Goal: Task Accomplishment & Management: Use online tool/utility

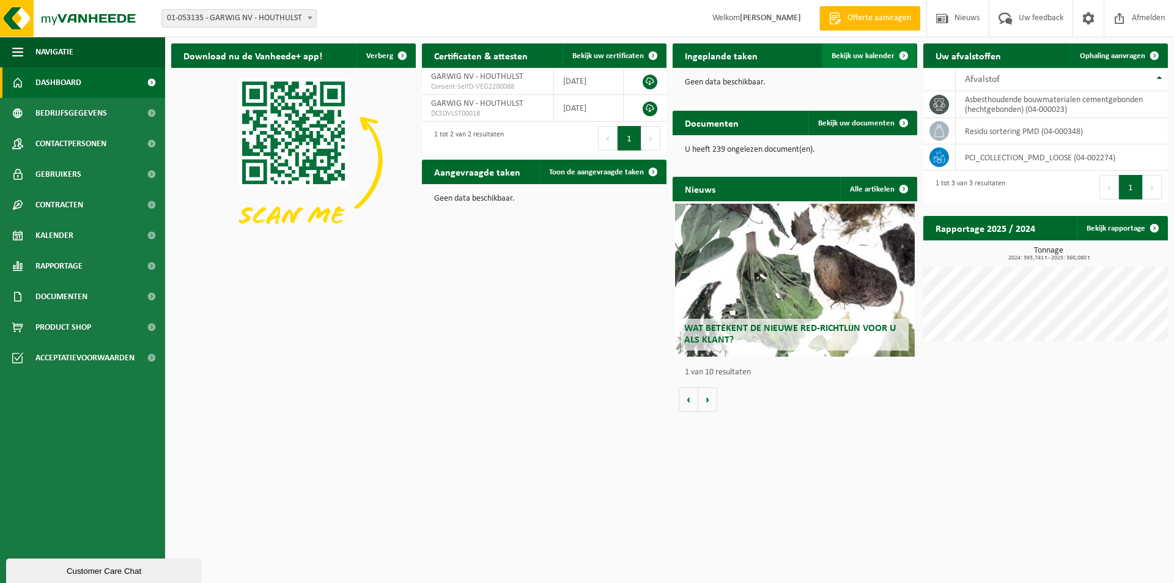
click at [875, 53] on span "Bekijk uw kalender" at bounding box center [863, 56] width 63 height 8
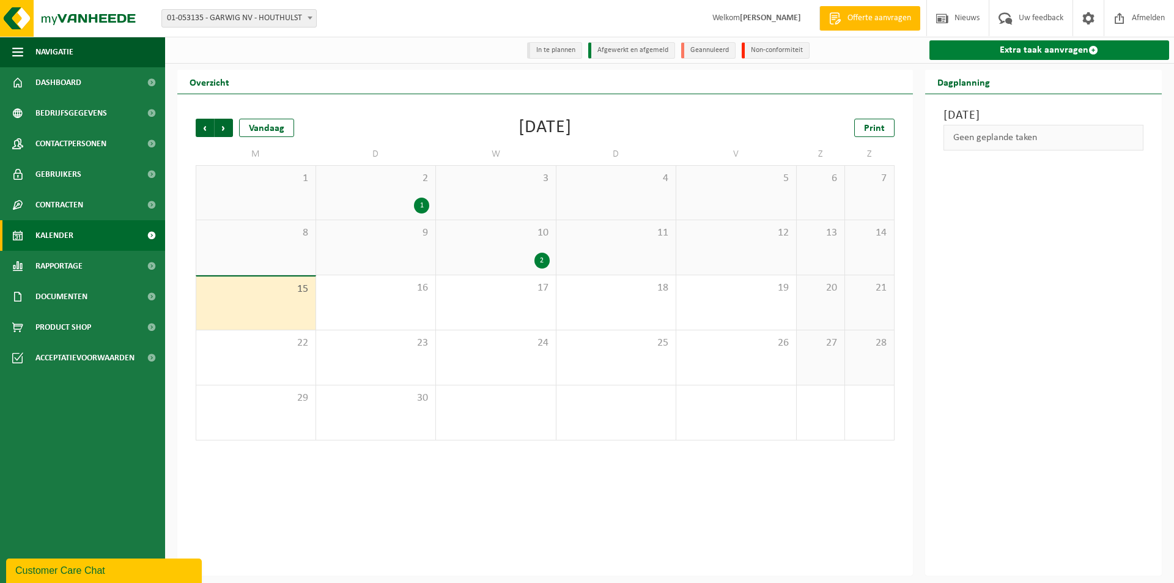
click at [1055, 48] on link "Extra taak aanvragen" at bounding box center [1049, 50] width 240 height 20
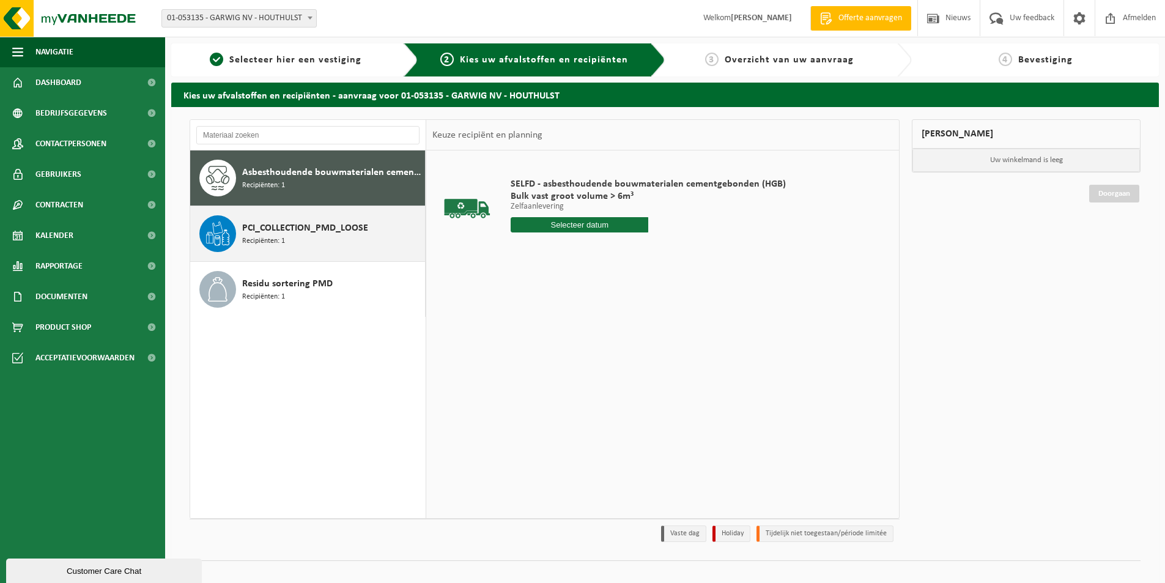
click at [265, 224] on span "PCI_COLLECTION_PMD_LOOSE" at bounding box center [305, 228] width 126 height 15
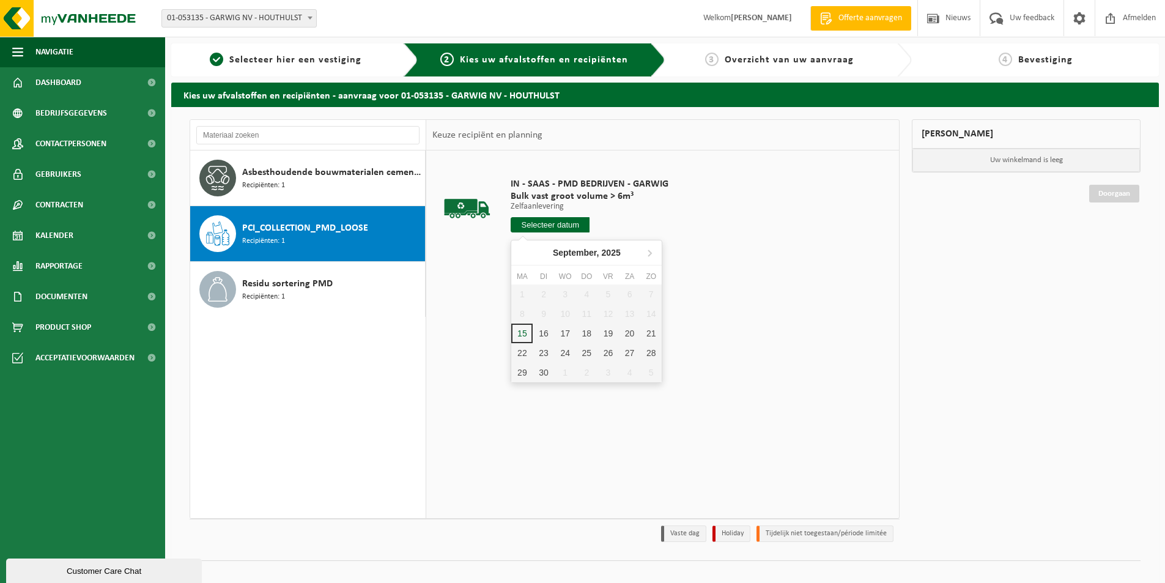
click at [575, 226] on input "text" at bounding box center [550, 224] width 79 height 15
click at [545, 331] on div "16" at bounding box center [543, 333] width 21 height 20
type input "Van [DATE]"
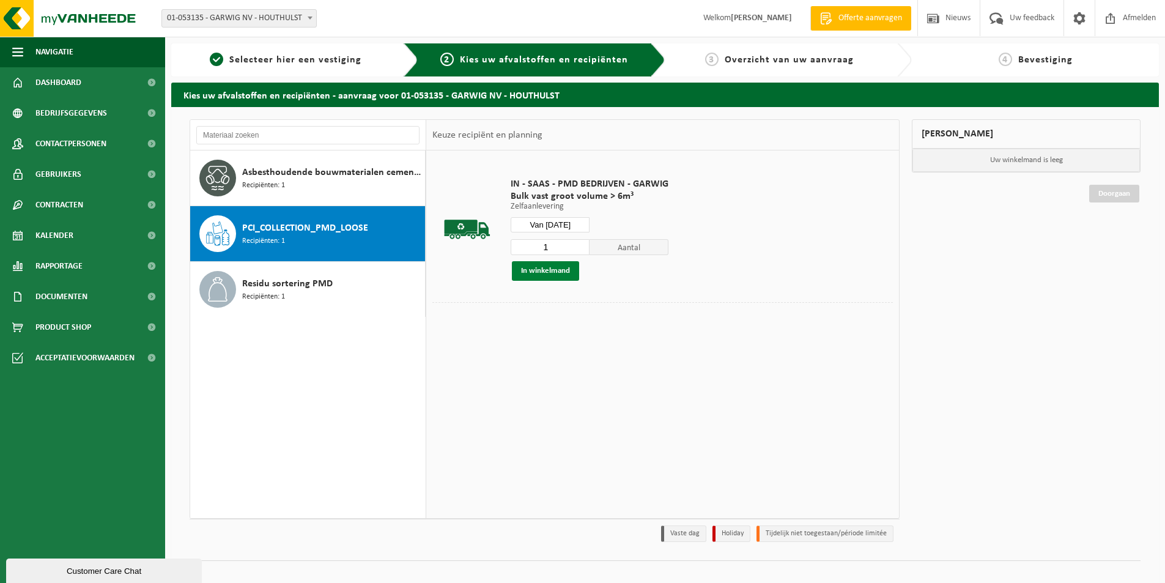
click at [565, 272] on button "In winkelmand" at bounding box center [545, 271] width 67 height 20
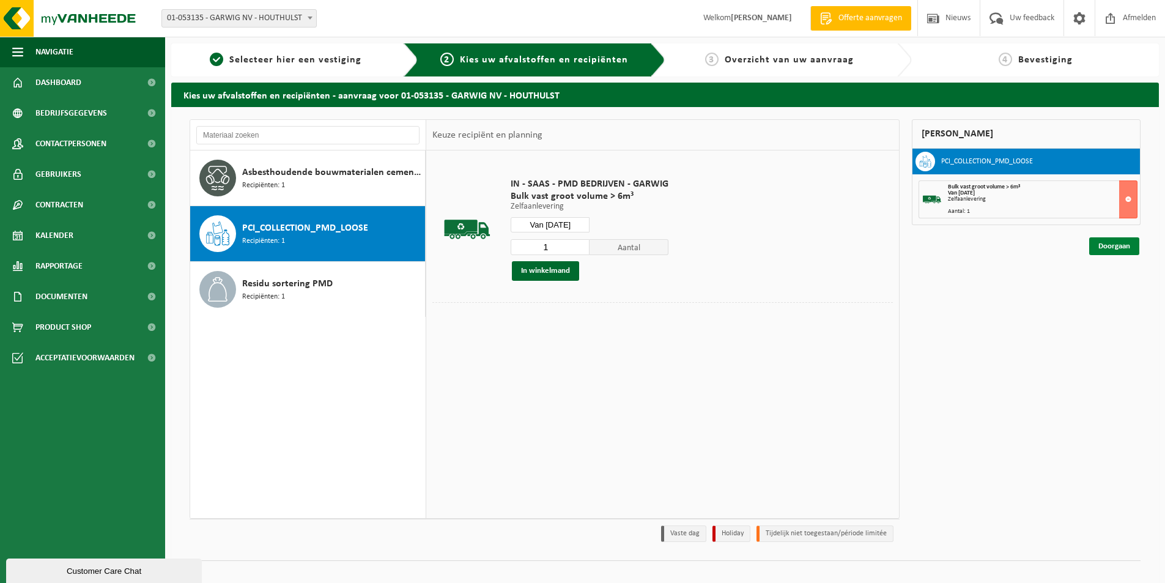
click at [1110, 246] on link "Doorgaan" at bounding box center [1114, 246] width 50 height 18
click at [1108, 243] on link "Doorgaan" at bounding box center [1114, 246] width 50 height 18
click at [1109, 247] on link "Doorgaan" at bounding box center [1114, 246] width 50 height 18
click at [550, 271] on button "In winkelmand" at bounding box center [545, 271] width 67 height 20
click at [1100, 247] on link "Doorgaan" at bounding box center [1114, 246] width 50 height 18
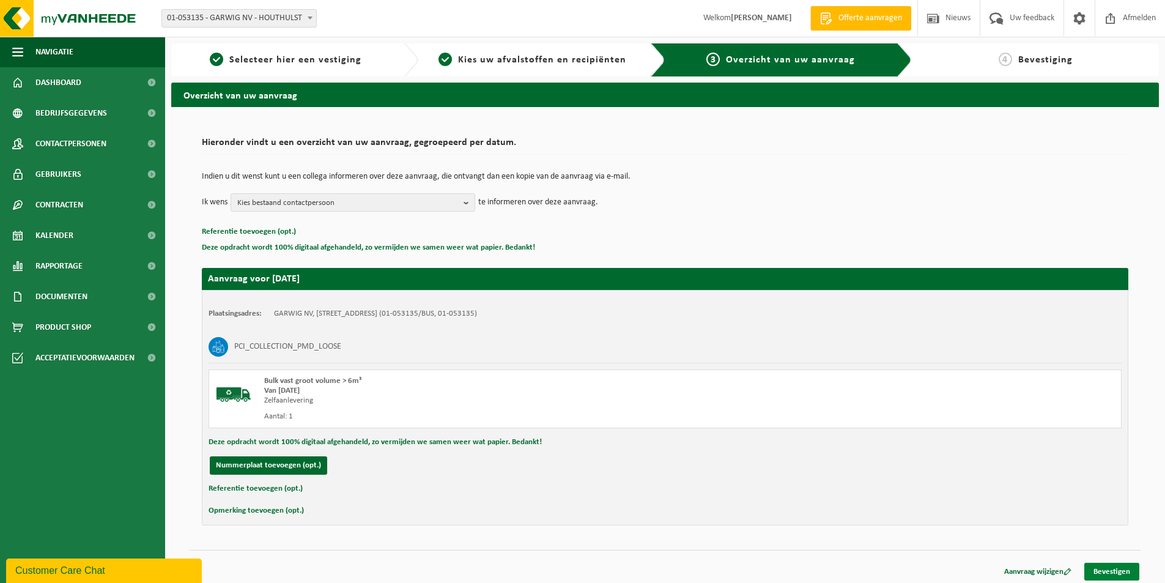
click at [1115, 570] on link "Bevestigen" at bounding box center [1111, 572] width 55 height 18
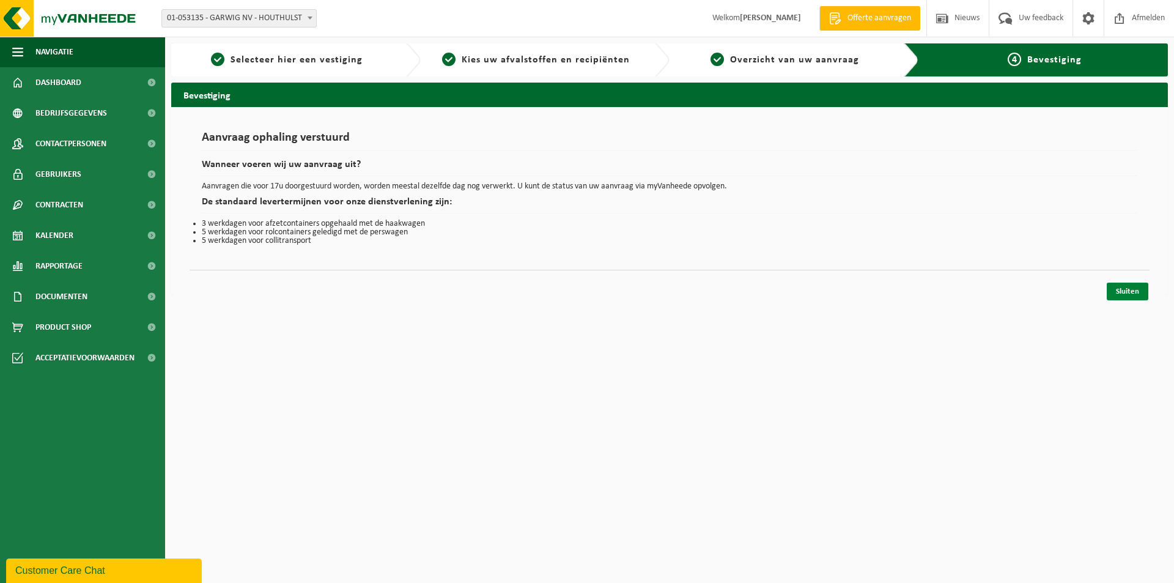
click at [1118, 292] on link "Sluiten" at bounding box center [1128, 291] width 42 height 18
